Goal: Check status: Check status

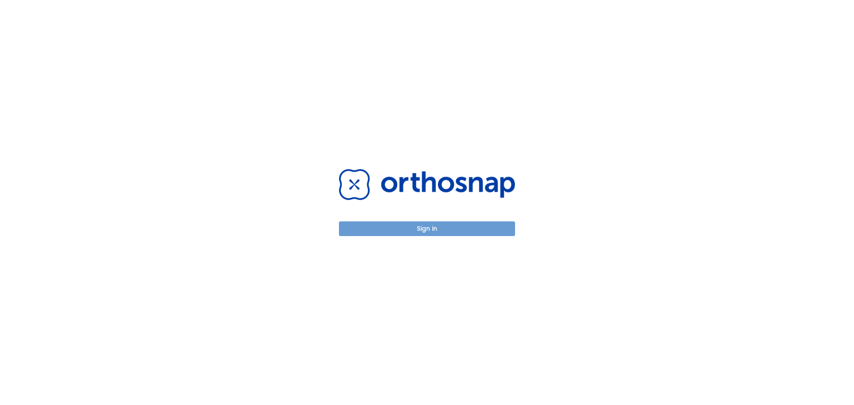
click at [430, 232] on button "Sign in" at bounding box center [427, 228] width 176 height 15
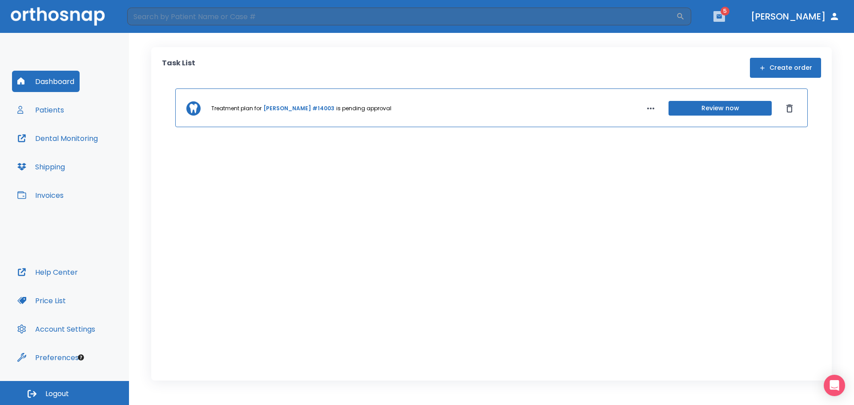
click at [722, 14] on icon "button" at bounding box center [719, 16] width 6 height 6
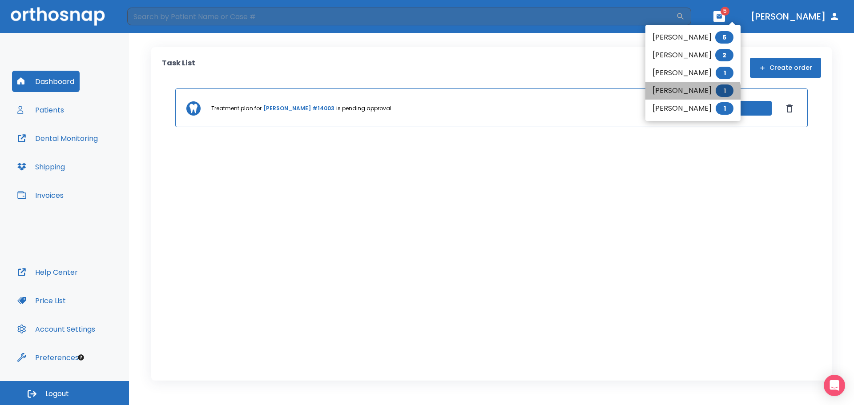
click at [671, 93] on li "[PERSON_NAME] 1" at bounding box center [692, 91] width 95 height 18
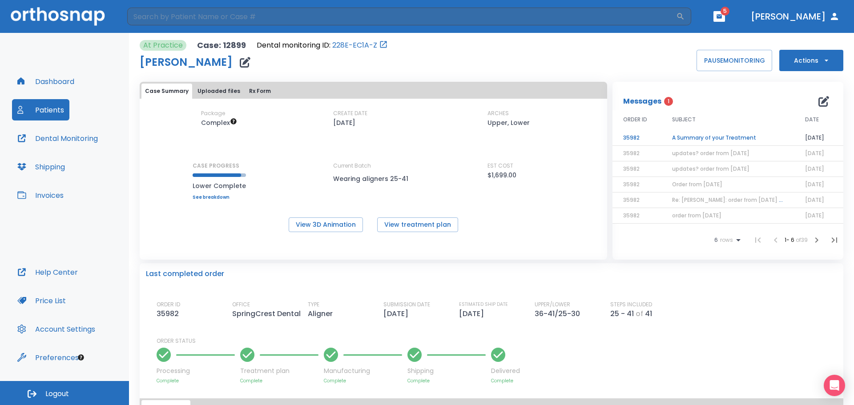
click at [695, 137] on td "A Summary of your Treatment" at bounding box center [727, 138] width 133 height 16
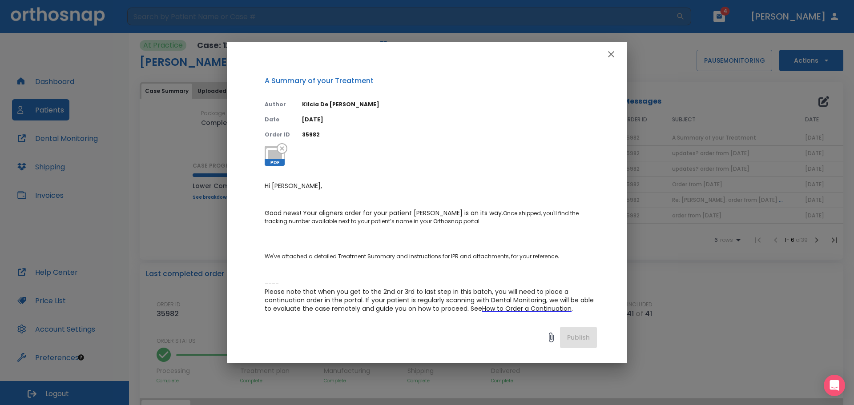
click at [609, 52] on icon "button" at bounding box center [611, 54] width 6 height 6
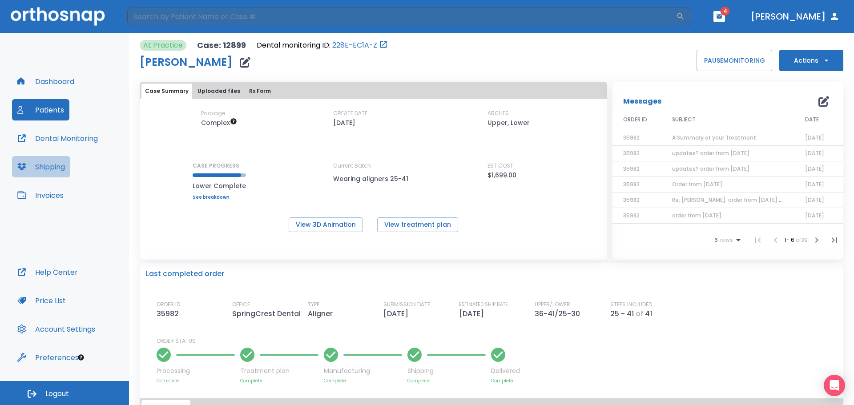
click at [53, 170] on button "Shipping" at bounding box center [41, 166] width 58 height 21
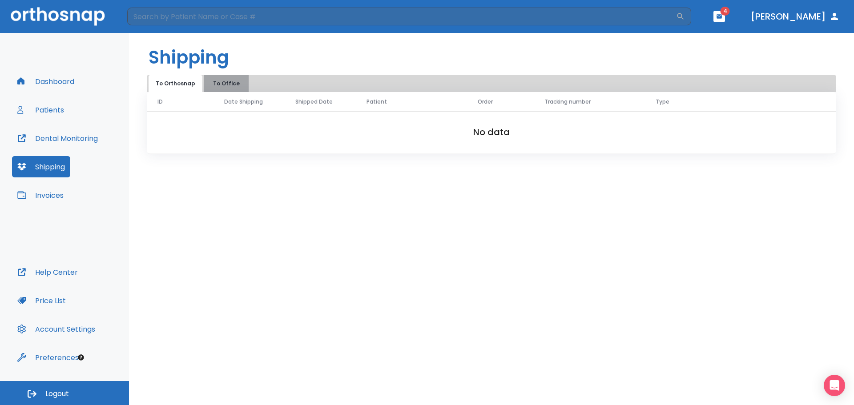
click at [225, 84] on button "To Office" at bounding box center [226, 83] width 44 height 17
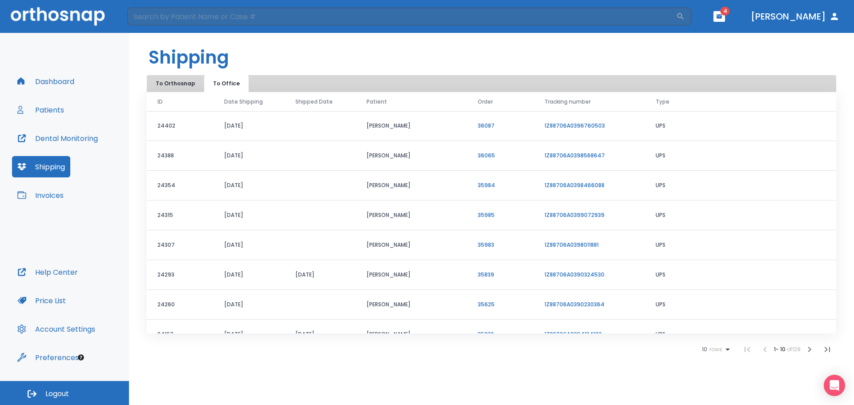
click at [567, 155] on link "1Z88706A0398568647" at bounding box center [574, 156] width 60 height 8
click at [53, 108] on button "Patients" at bounding box center [40, 109] width 57 height 21
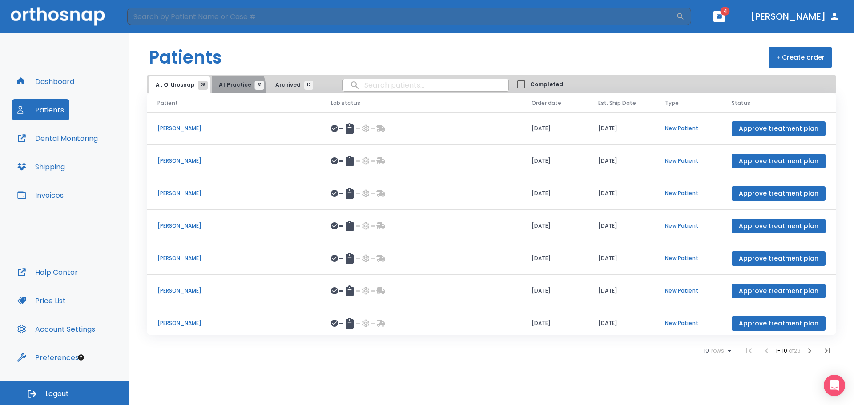
click at [227, 88] on span "At Practice 31" at bounding box center [239, 85] width 40 height 8
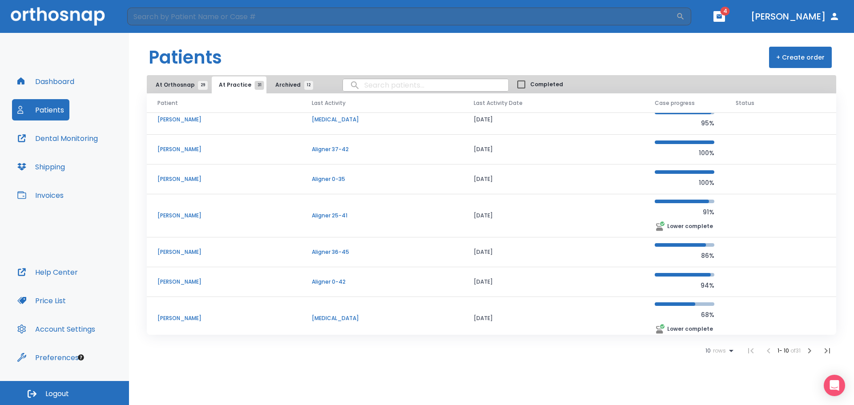
scroll to position [116, 0]
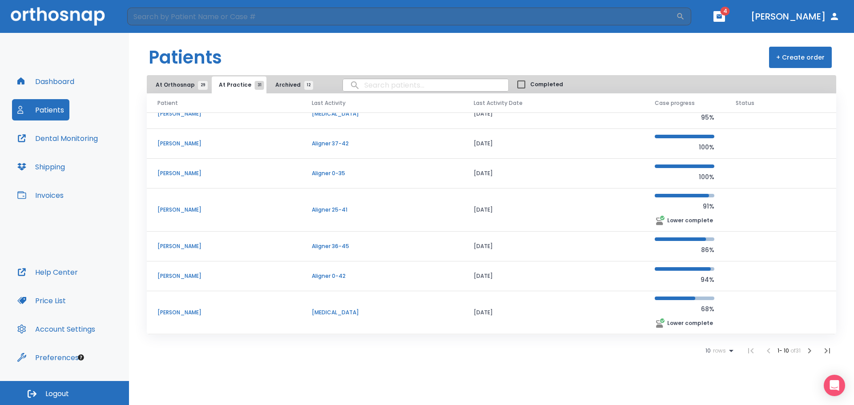
click at [811, 349] on icon "button" at bounding box center [809, 351] width 11 height 11
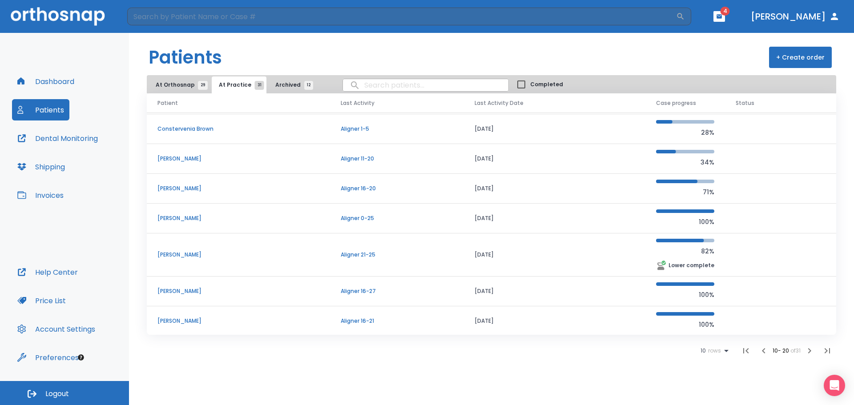
scroll to position [89, 0]
click at [805, 352] on icon "button" at bounding box center [809, 351] width 11 height 11
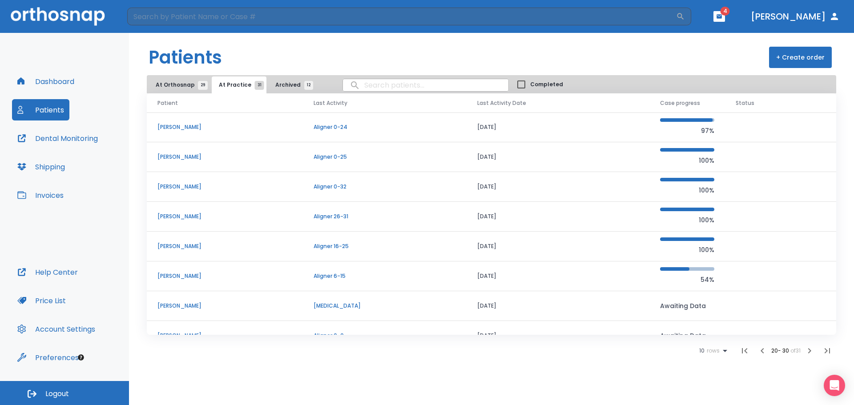
click at [171, 129] on p "[PERSON_NAME]" at bounding box center [224, 127] width 135 height 8
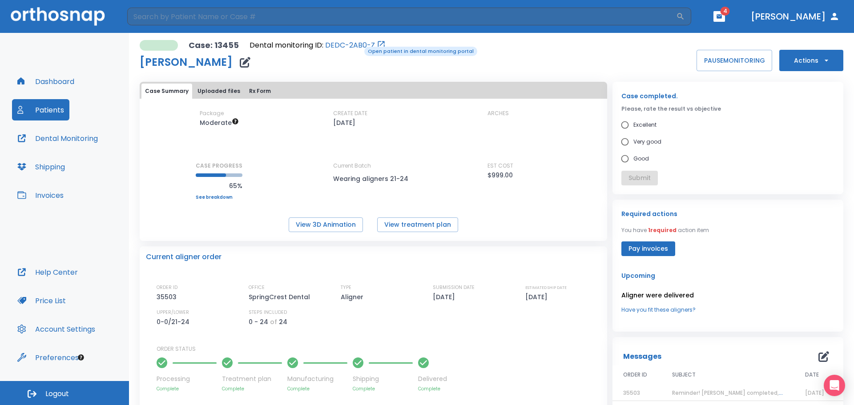
click at [358, 46] on link "DEDC-2AB0-Z" at bounding box center [350, 45] width 50 height 11
click at [33, 112] on button "Patients" at bounding box center [40, 109] width 57 height 21
